Goal: Task Accomplishment & Management: Manage account settings

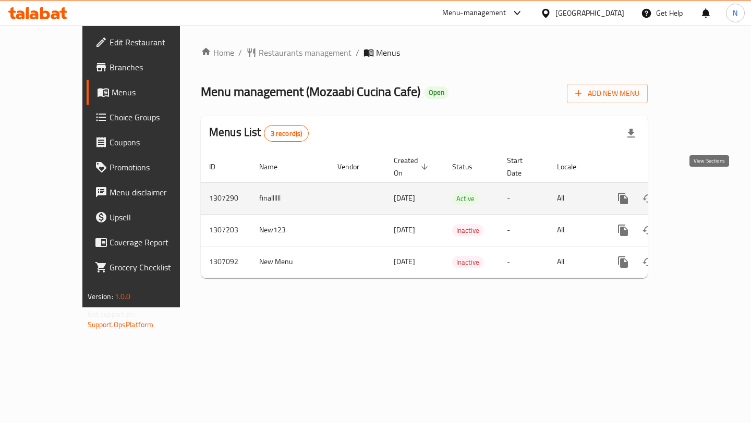
click at [703, 194] on icon "enhanced table" at bounding box center [697, 198] width 9 height 9
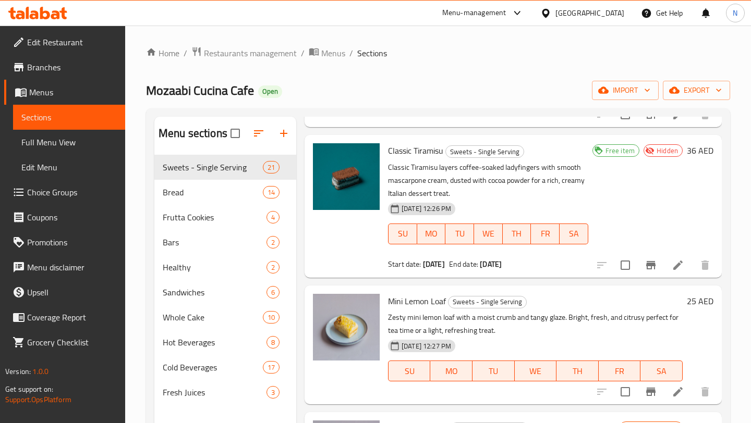
scroll to position [133, 0]
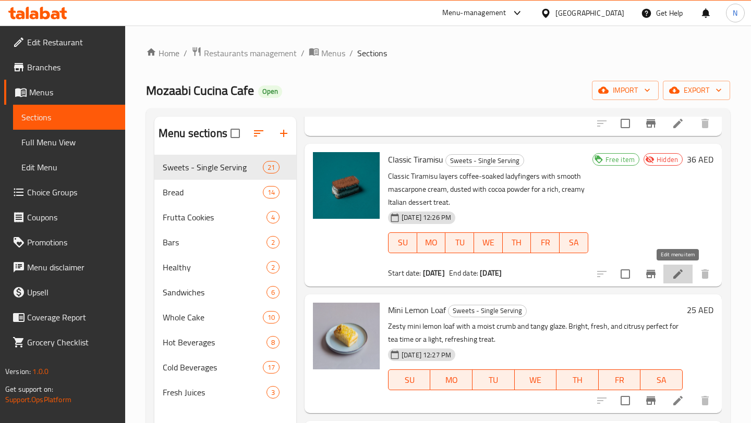
click at [677, 269] on icon at bounding box center [677, 274] width 13 height 13
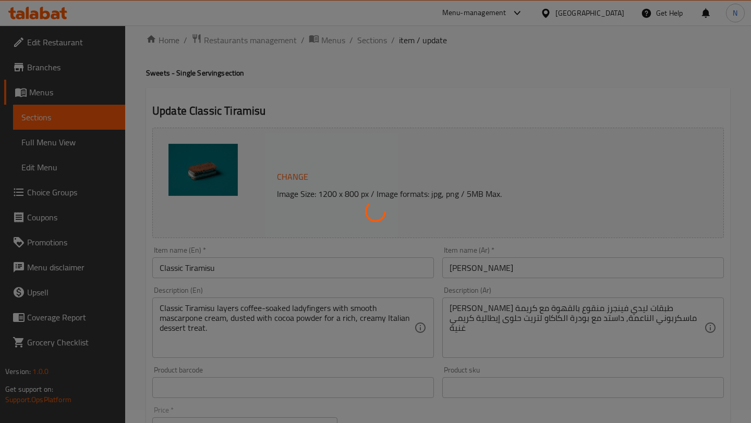
scroll to position [16, 0]
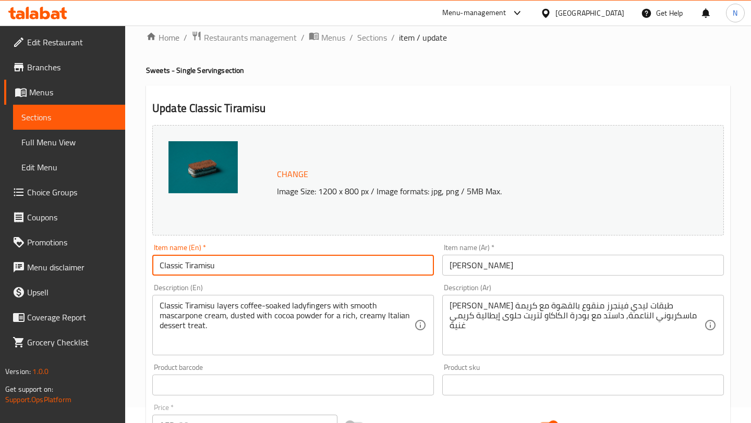
click at [200, 272] on input "Classic Tiramisu" at bounding box center [292, 265] width 281 height 21
click at [505, 266] on input "[PERSON_NAME]" at bounding box center [582, 265] width 281 height 21
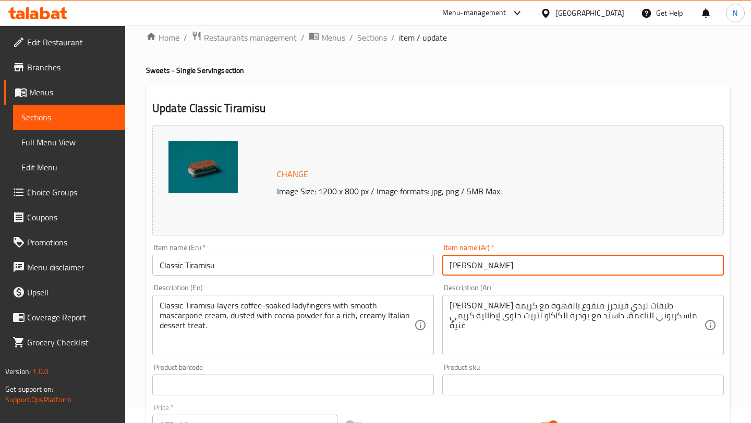
click at [505, 266] on input "[PERSON_NAME]" at bounding box center [582, 265] width 281 height 21
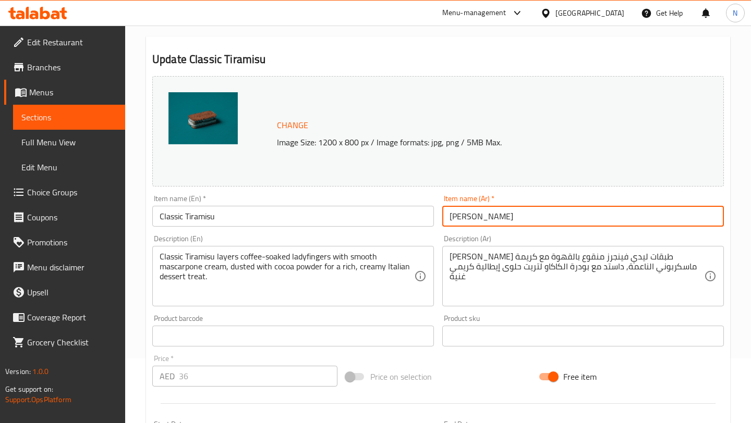
scroll to position [65, 0]
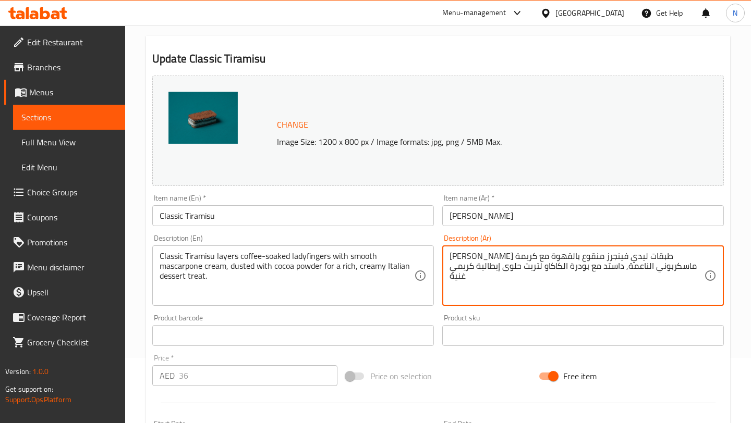
click at [480, 255] on textarea "[PERSON_NAME] طبقات ليدي فينجرز منقوع بالقهوة مع [PERSON_NAME] الناعمة, داستد م…" at bounding box center [576, 276] width 254 height 50
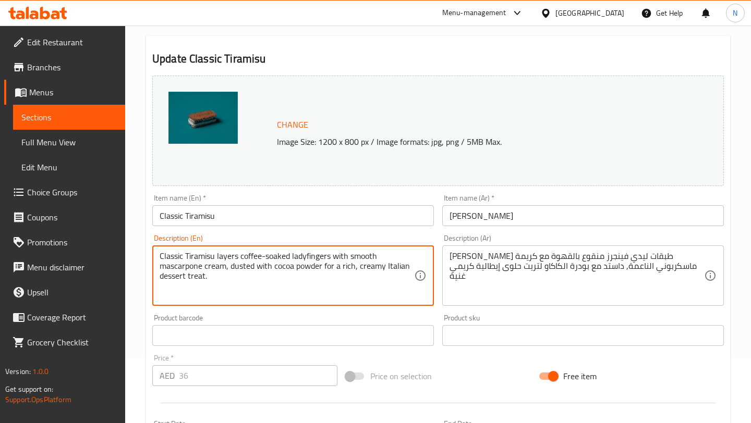
click at [342, 265] on textarea "Classic Tiramisu layers coffee-soaked ladyfingers with smooth mascarpone cream,…" at bounding box center [287, 276] width 254 height 50
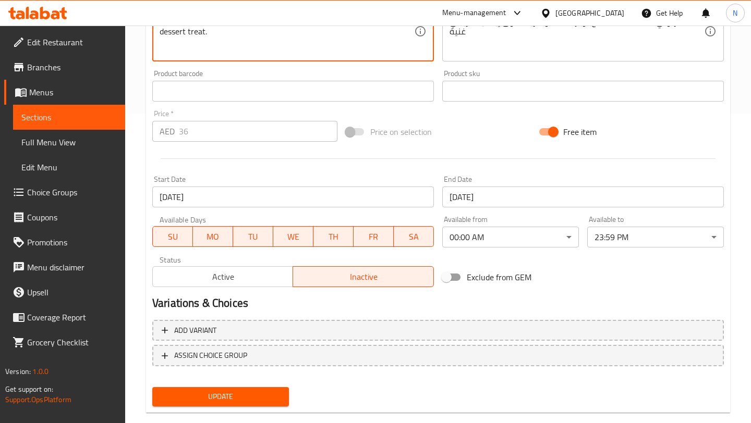
scroll to position [0, 0]
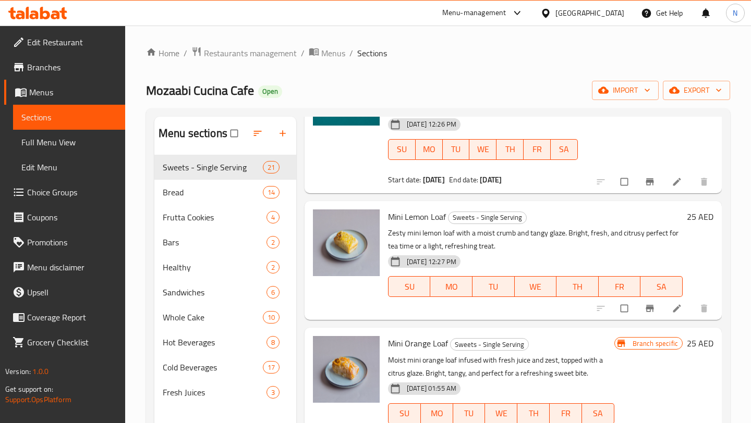
scroll to position [227, 0]
click at [676, 304] on icon at bounding box center [676, 308] width 10 height 10
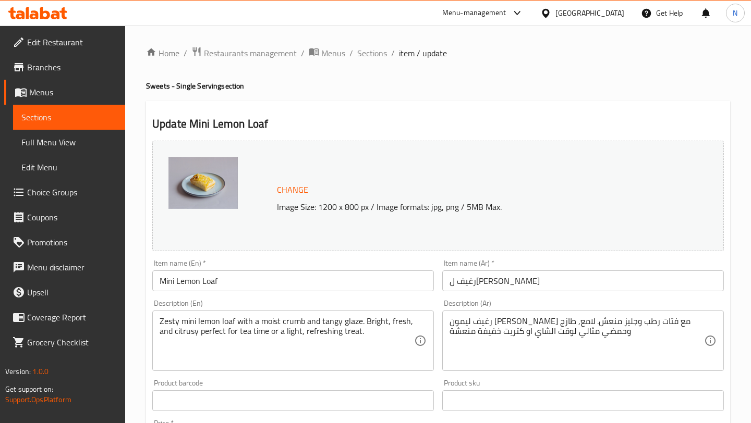
click at [204, 283] on input "Mini Lemon Loaf" at bounding box center [292, 281] width 281 height 21
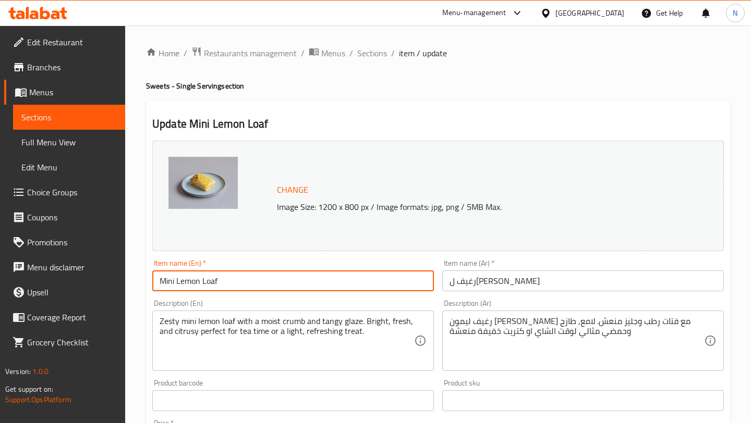
click at [204, 283] on input "Mini Lemon Loaf" at bounding box center [292, 281] width 281 height 21
paste input "Classic Tiramisu"
type input "Classic Tiramisu"
click at [568, 279] on input "رغيف ليمون ميني" at bounding box center [582, 281] width 281 height 21
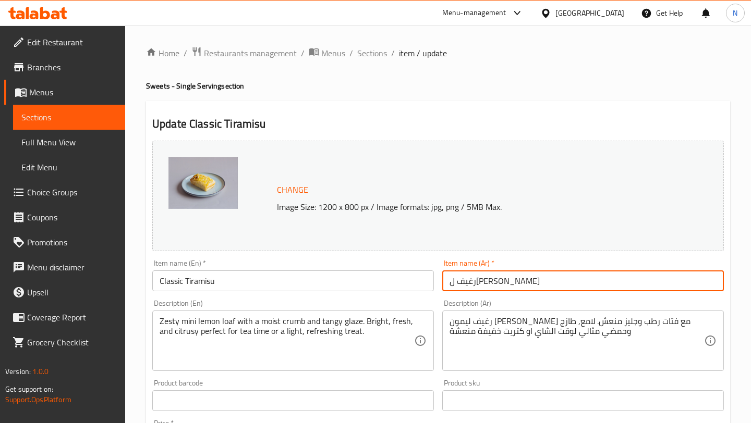
click at [568, 279] on input "رغيف ليمون ميني" at bounding box center [582, 281] width 281 height 21
paste input "يراميسو كلاسيك"
type input "[PERSON_NAME]"
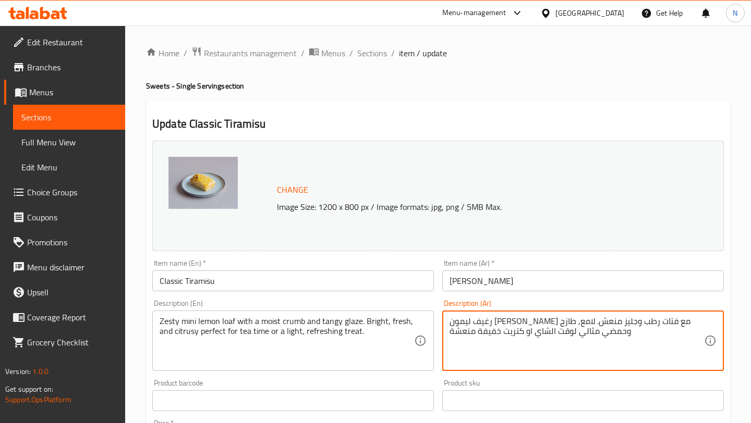
click at [522, 332] on textarea "رغيف ليمون ميني زيستي مع فتات رطب وجليز منعش. لامع, طازج وحمضي مثالي لوقت الشاي…" at bounding box center [576, 341] width 254 height 50
paste textarea "يراميسو كلاسيك طبقات ليدي فينجرز منقوع بالقهوة مع كريمة ماسكربوني الناعمة, داست…"
type textarea "[PERSON_NAME] طبقات ليدي فينجرز منقوع بالقهوة مع [PERSON_NAME] الناعمة, داستد م…"
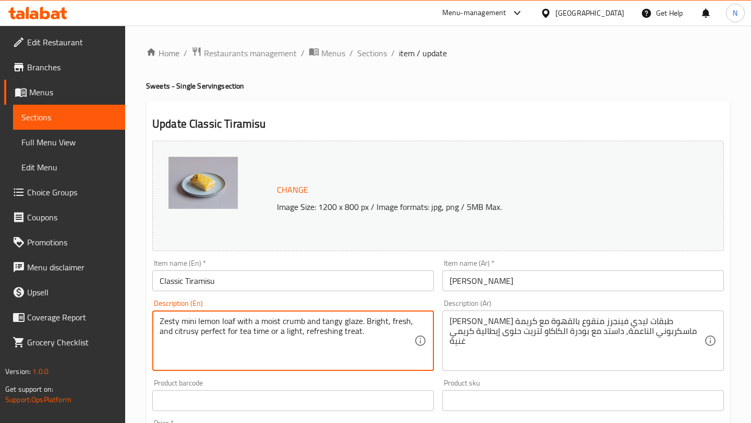
click at [228, 318] on textarea "Zesty mini lemon loaf with a moist crumb and tangy glaze. Bright, fresh, and ci…" at bounding box center [287, 341] width 254 height 50
paste textarea "Classic Tiramisu layers coffee-soaked ladyfingers with smooth mascarpone cream,…"
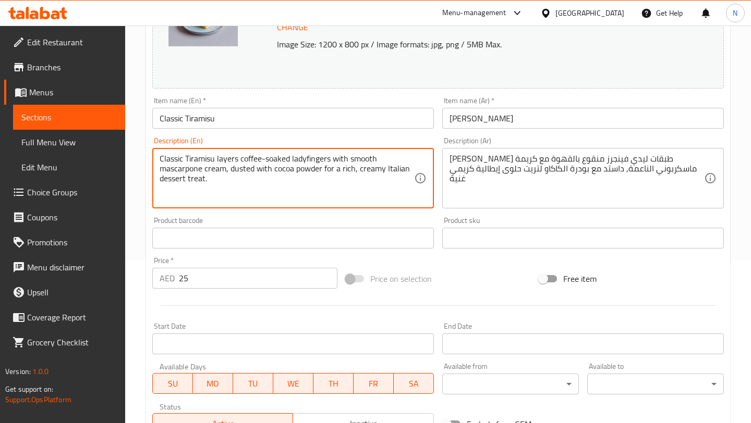
scroll to position [181, 0]
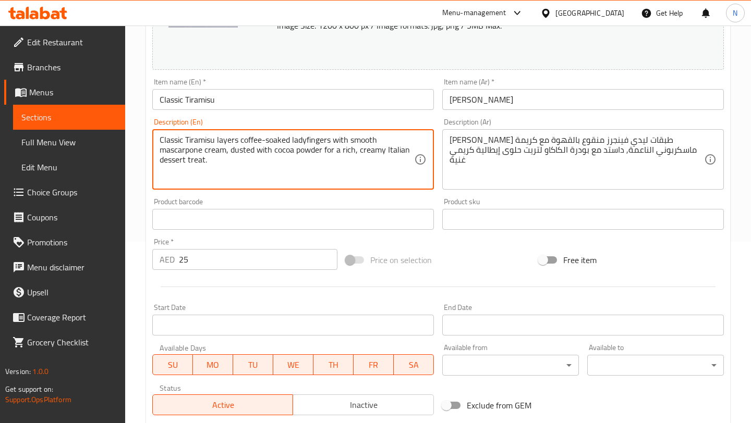
type textarea "Classic Tiramisu layers coffee-soaked ladyfingers with smooth mascarpone cream,…"
click at [211, 261] on input "25" at bounding box center [258, 259] width 158 height 21
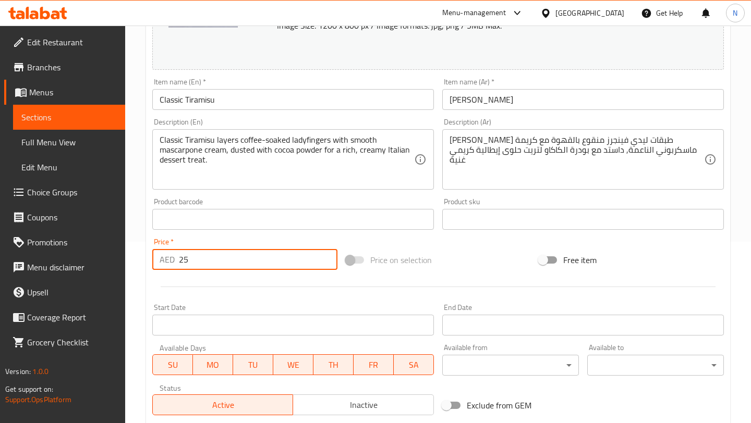
type input "2"
type input "36"
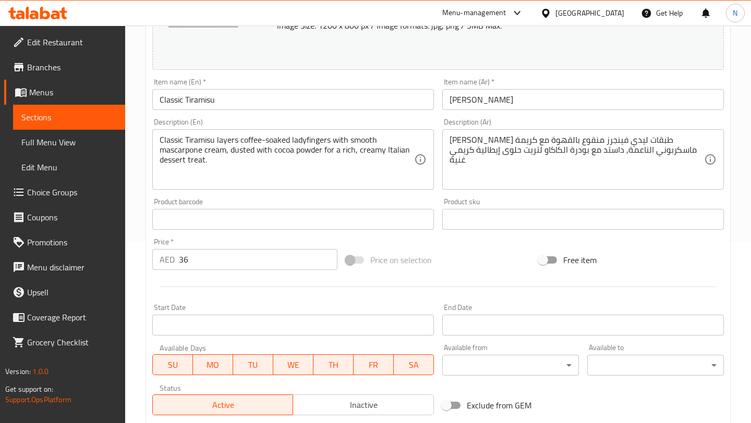
click at [246, 278] on div at bounding box center [438, 287] width 580 height 26
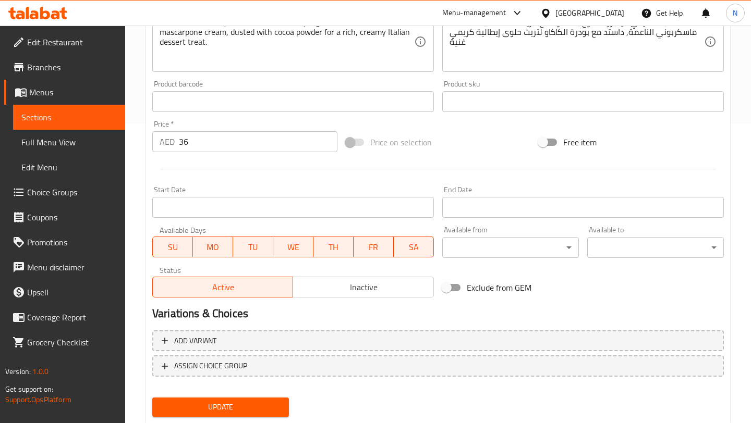
scroll to position [328, 0]
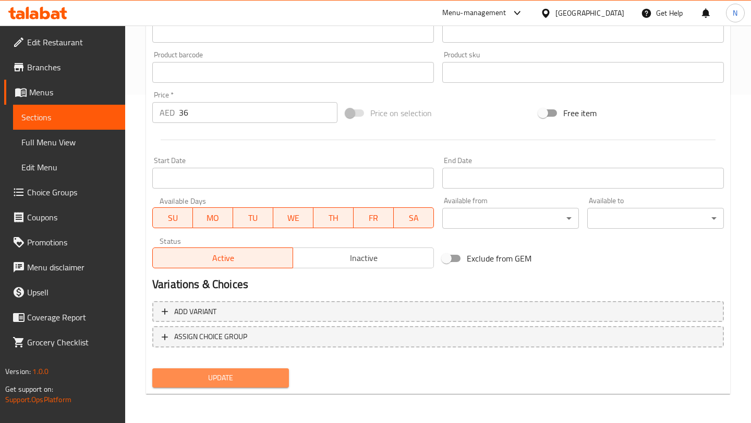
click at [215, 379] on span "Update" at bounding box center [221, 378] width 120 height 13
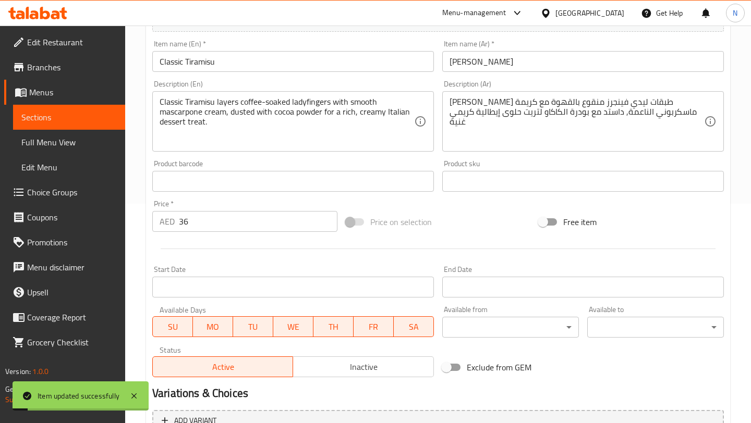
scroll to position [0, 0]
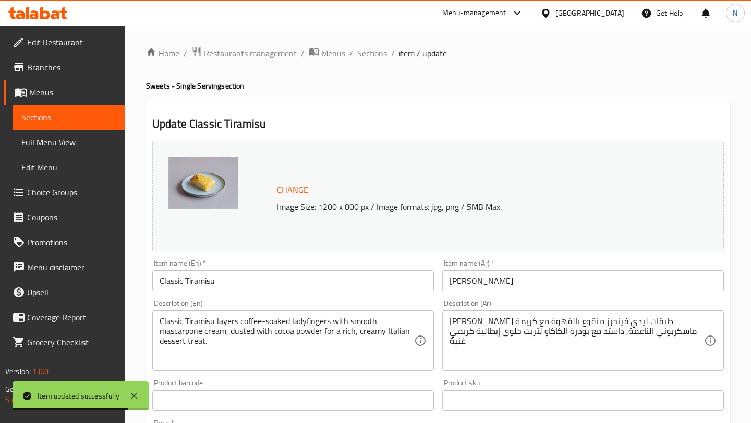
click at [288, 188] on span "Change" at bounding box center [292, 189] width 31 height 15
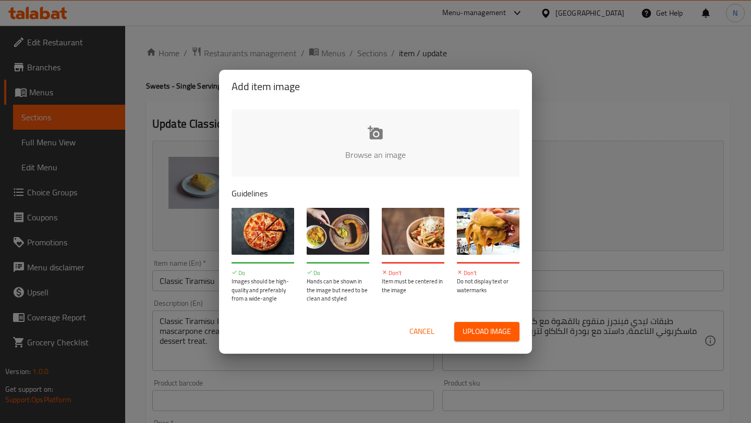
click at [487, 330] on span "Upload image" at bounding box center [486, 331] width 48 height 13
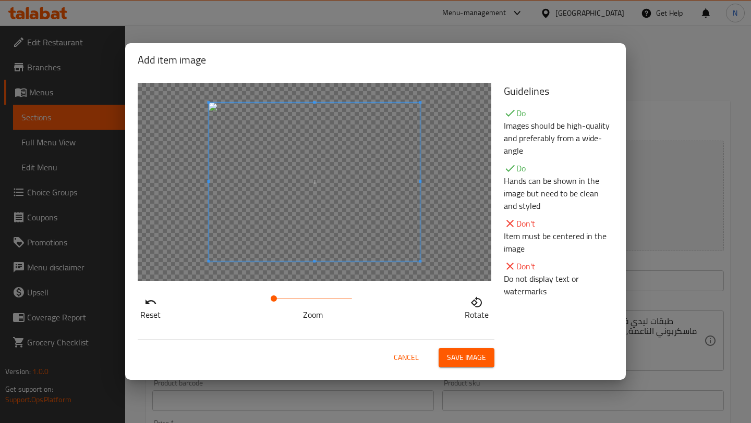
click at [472, 359] on span "Save image" at bounding box center [466, 357] width 39 height 13
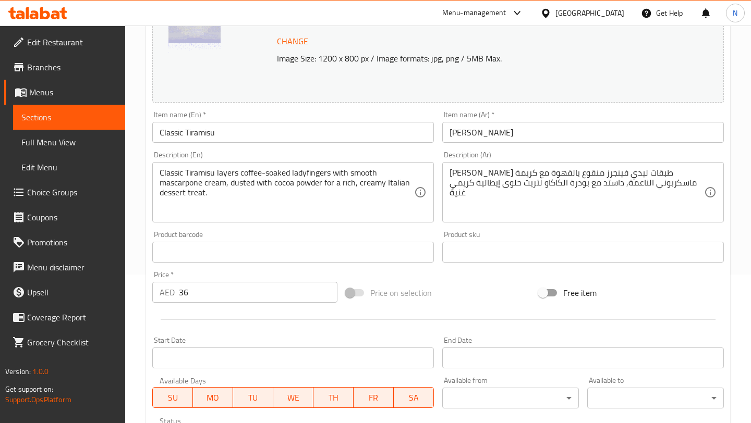
scroll to position [328, 0]
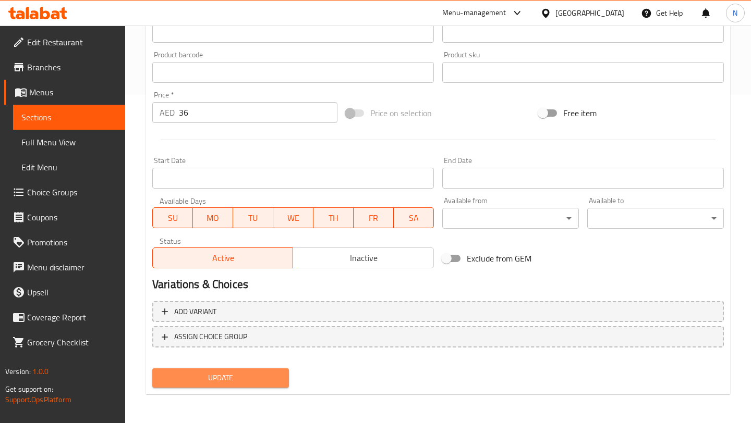
click at [232, 374] on span "Update" at bounding box center [221, 378] width 120 height 13
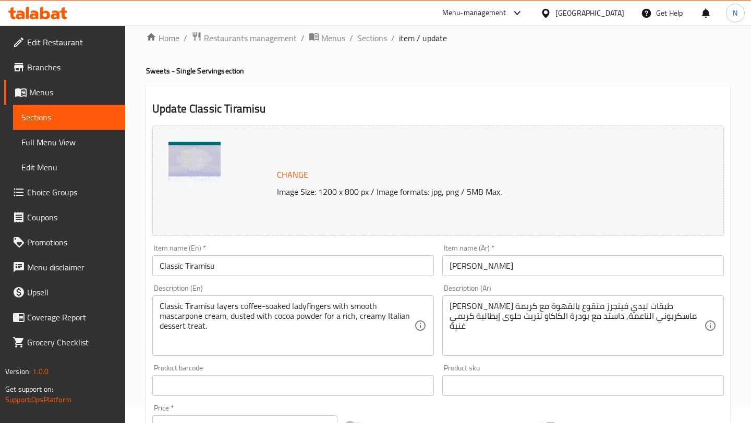
scroll to position [0, 0]
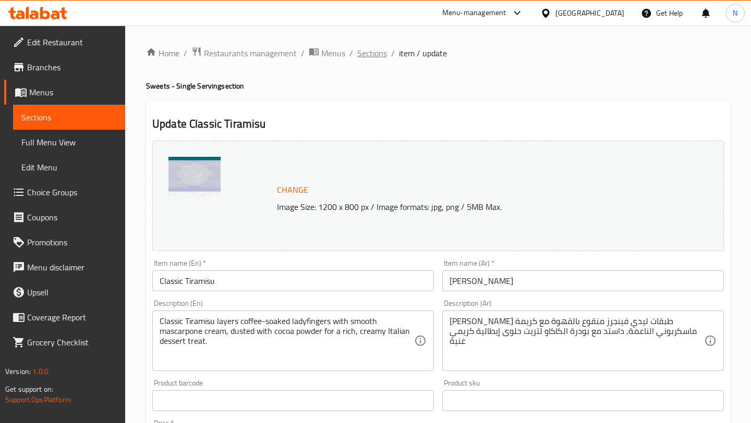
click at [379, 54] on span "Sections" at bounding box center [372, 53] width 30 height 13
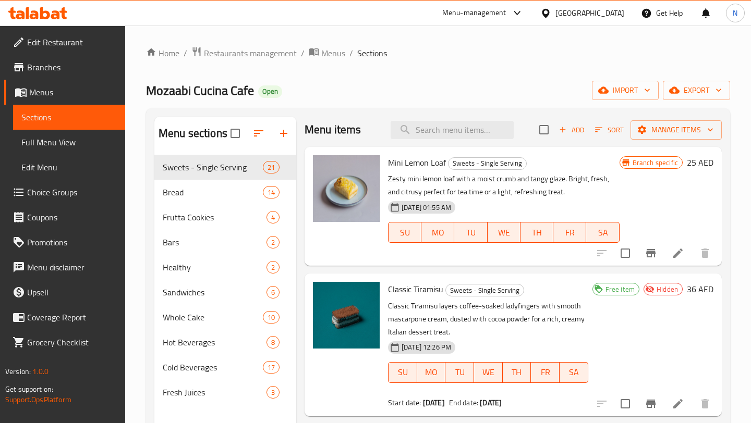
scroll to position [7, 0]
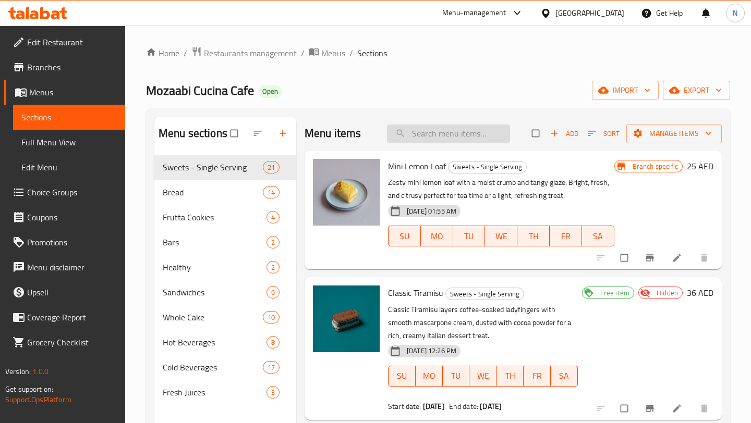
click at [461, 134] on input "search" at bounding box center [448, 134] width 123 height 18
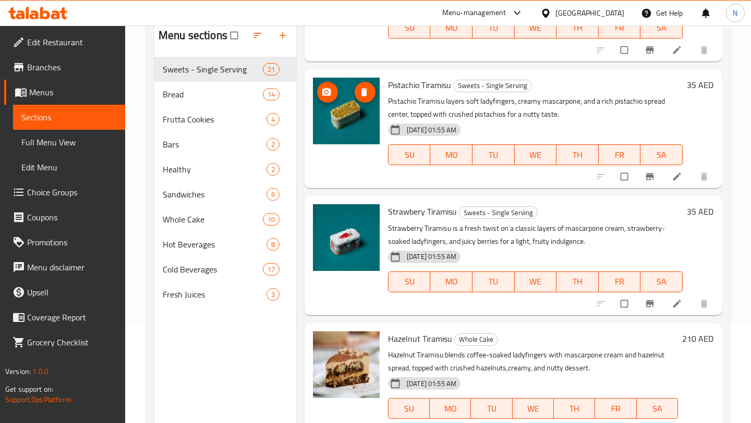
scroll to position [114, 0]
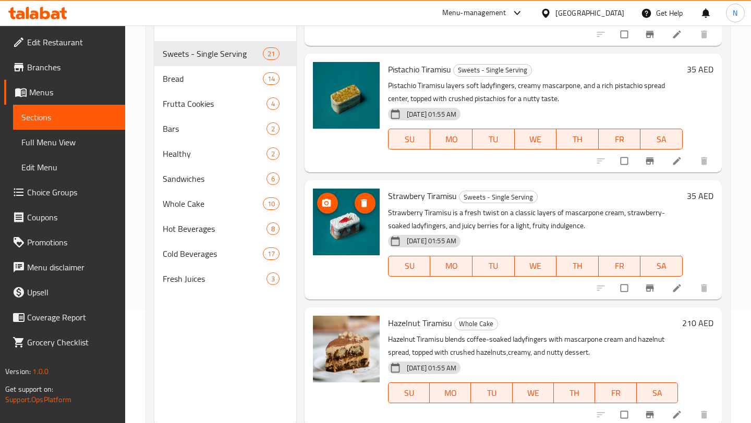
type input "tiram"
click at [351, 231] on img at bounding box center [346, 222] width 67 height 67
click at [423, 196] on span "Strawbery Tiramisu" at bounding box center [422, 196] width 69 height 16
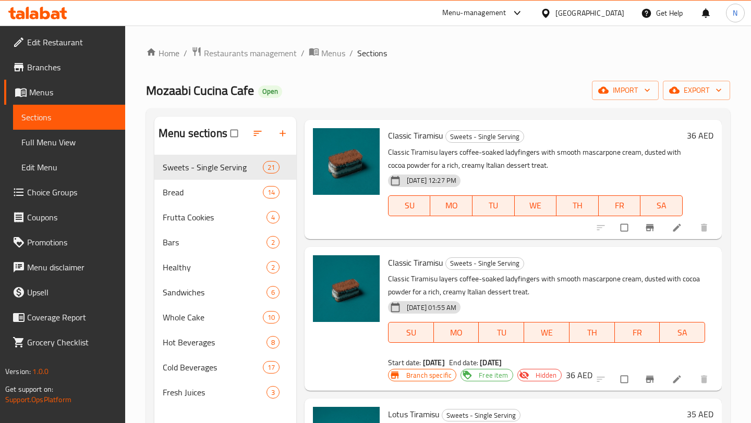
scroll to position [179, 0]
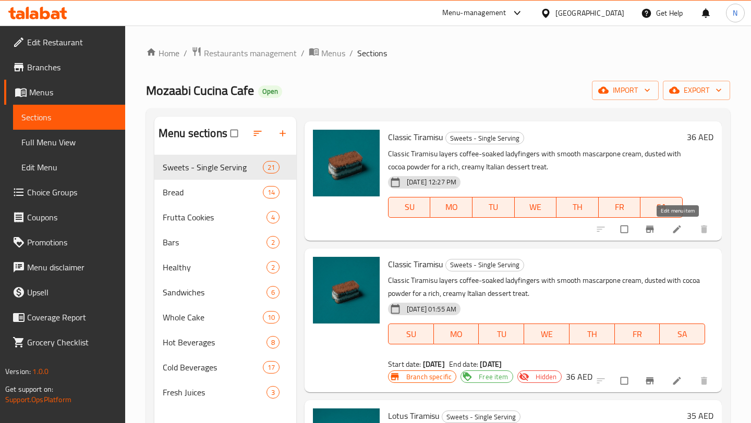
click at [673, 229] on icon at bounding box center [676, 229] width 10 height 10
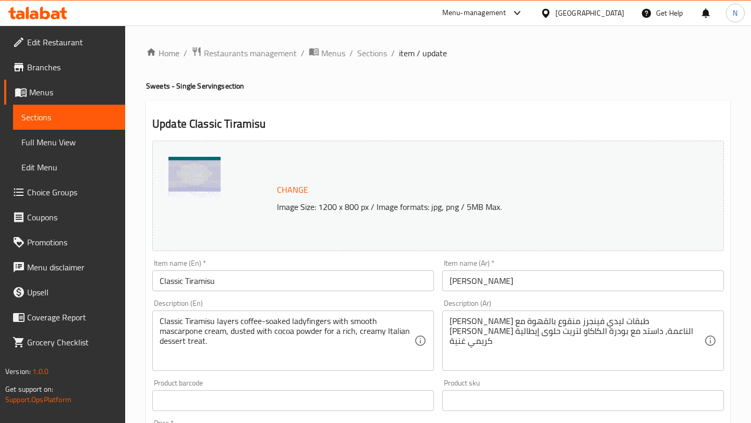
click at [356, 285] on input "Classic Tiramisu" at bounding box center [292, 281] width 281 height 21
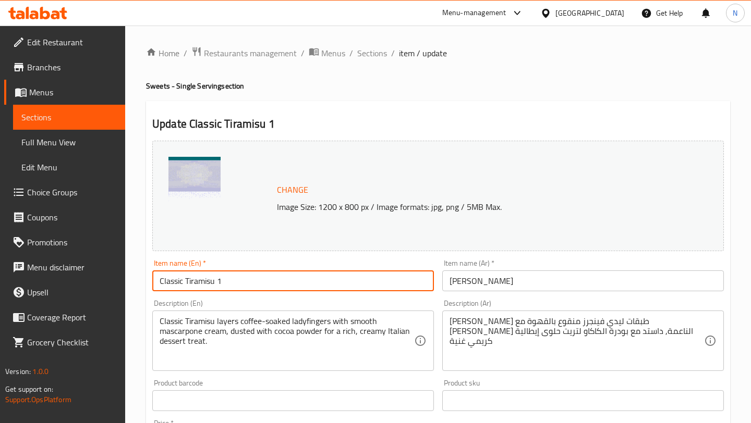
scroll to position [328, 0]
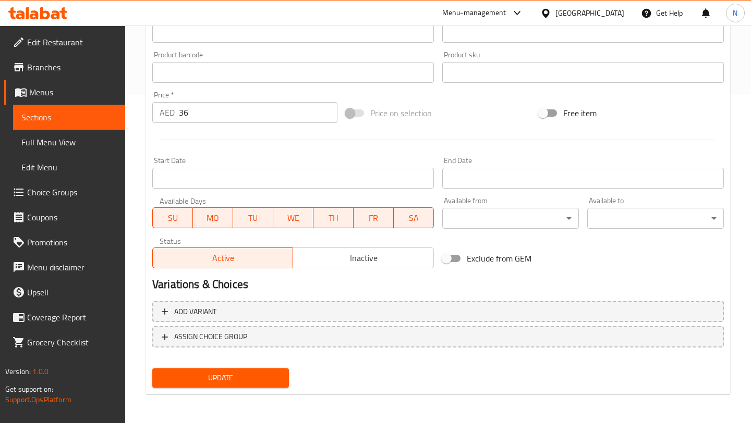
type input "Classic Tiramisu 1"
click at [247, 373] on span "Update" at bounding box center [221, 378] width 120 height 13
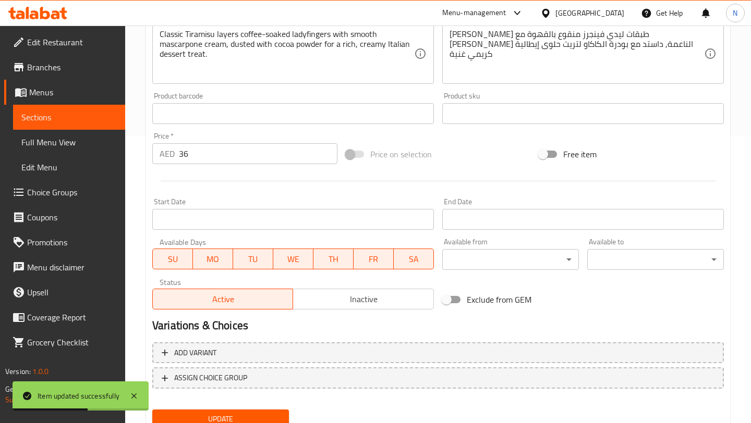
scroll to position [0, 0]
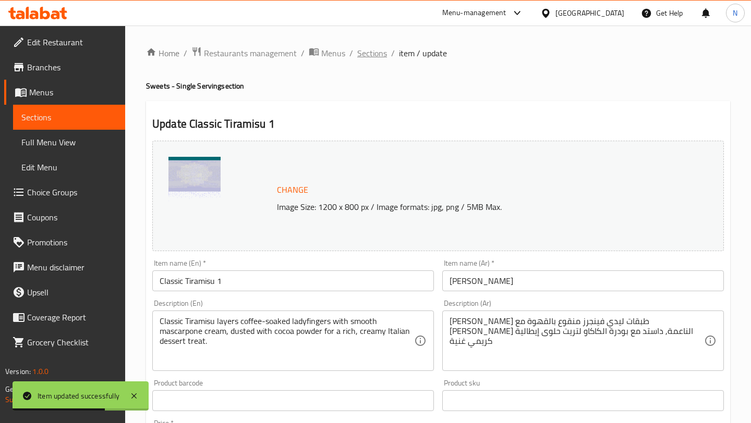
click at [367, 55] on span "Sections" at bounding box center [372, 53] width 30 height 13
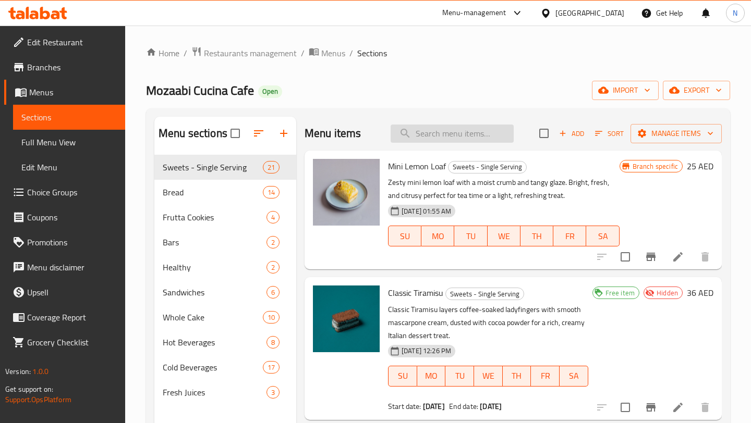
click at [427, 133] on input "search" at bounding box center [451, 134] width 123 height 18
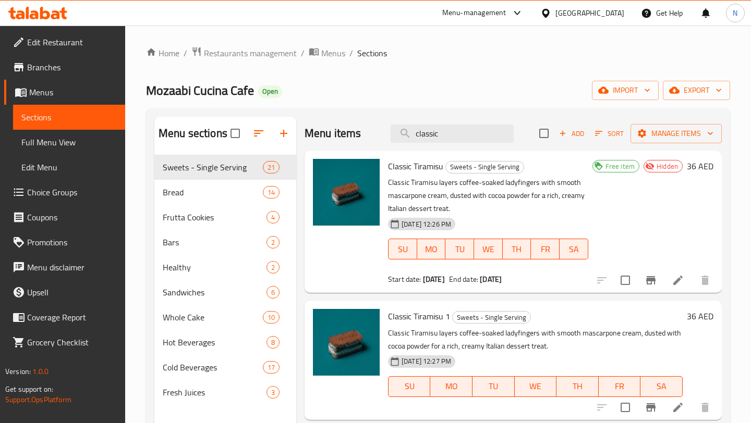
scroll to position [45, 0]
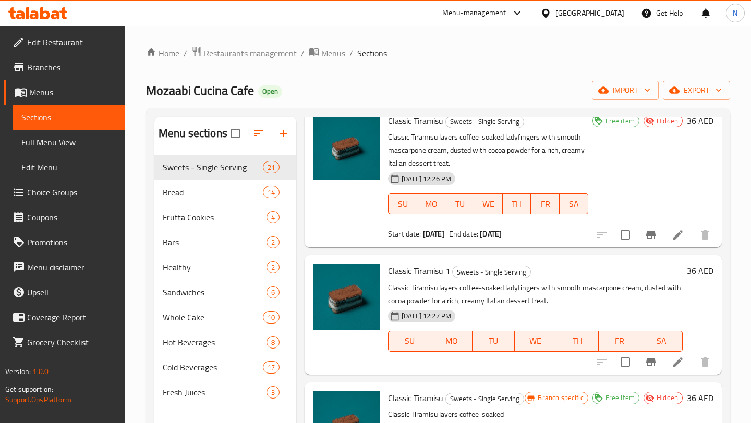
type input "classic"
click at [678, 367] on icon at bounding box center [677, 362] width 13 height 13
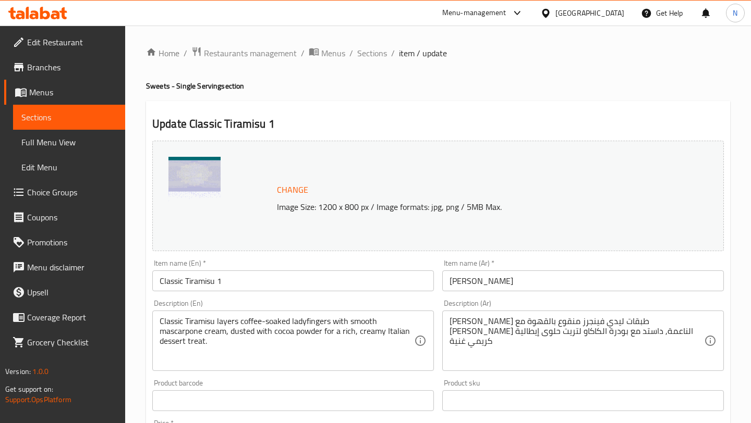
click at [276, 279] on input "Classic Tiramisu 1" at bounding box center [292, 281] width 281 height 21
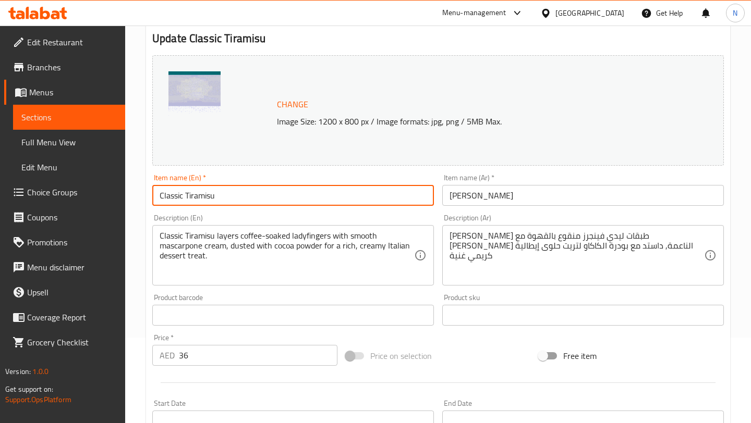
scroll to position [328, 0]
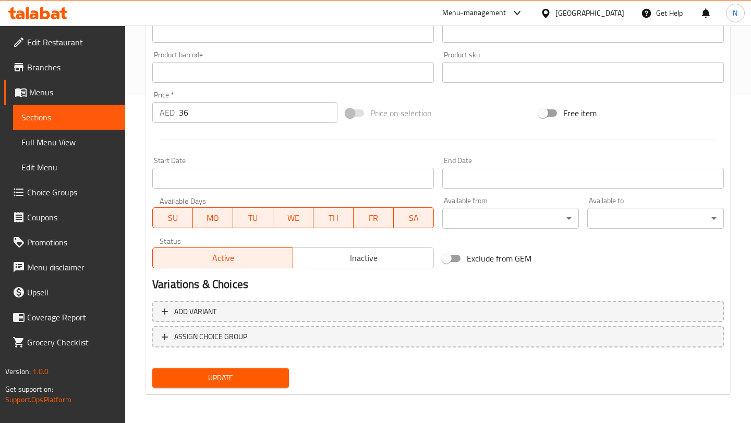
type input "Classic Tiramisu"
click at [180, 375] on span "Update" at bounding box center [221, 378] width 120 height 13
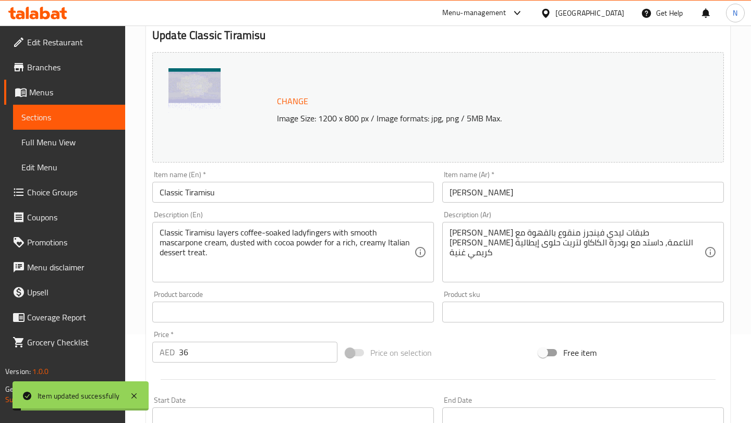
scroll to position [0, 0]
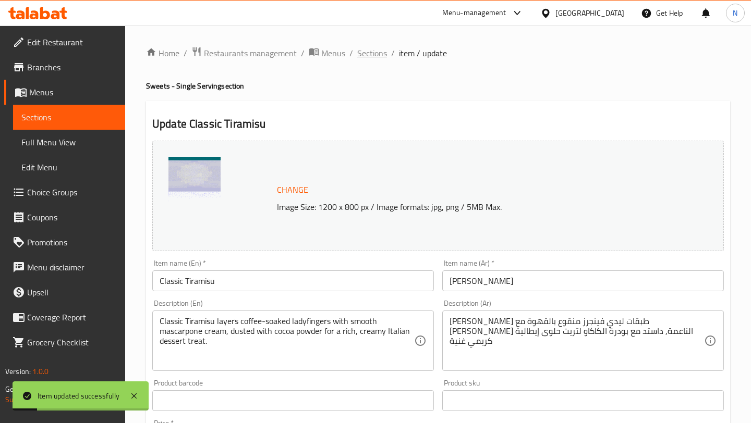
click at [372, 57] on span "Sections" at bounding box center [372, 53] width 30 height 13
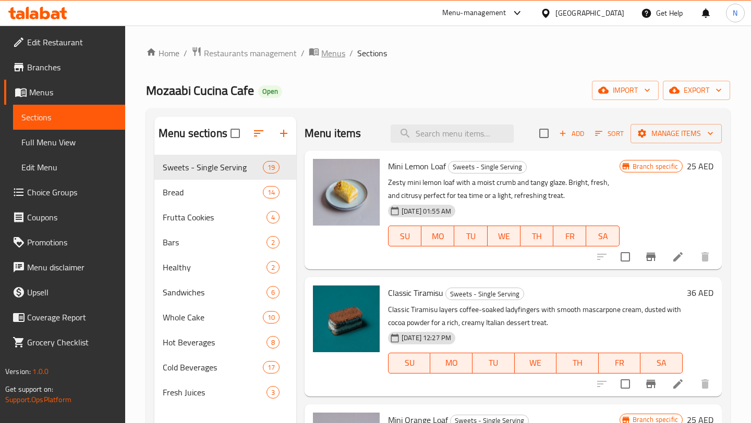
click at [321, 53] on span "Menus" at bounding box center [333, 53] width 24 height 13
